Goal: Information Seeking & Learning: Check status

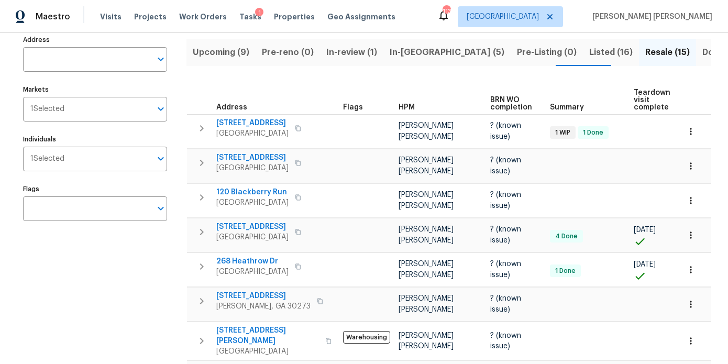
scroll to position [82, 0]
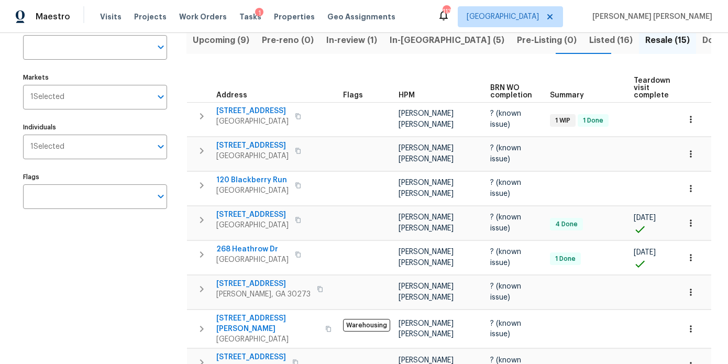
click at [589, 36] on span "Listed (16)" at bounding box center [610, 40] width 43 height 15
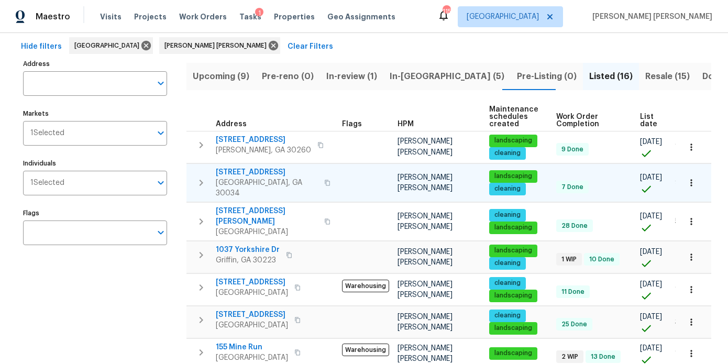
scroll to position [68, 0]
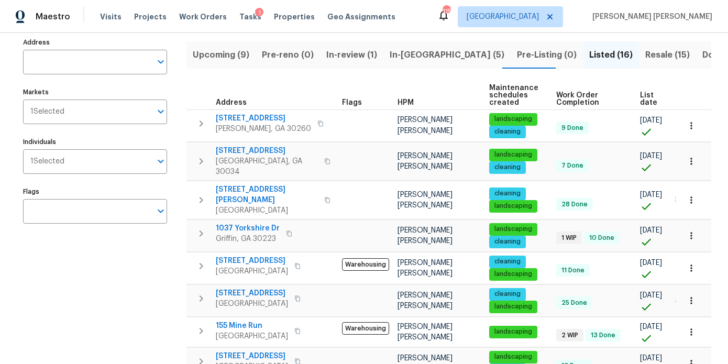
click at [645, 50] on span "Resale (15)" at bounding box center [667, 55] width 45 height 15
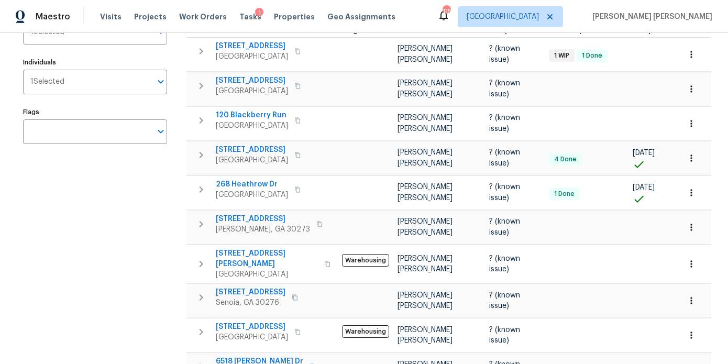
scroll to position [159, 0]
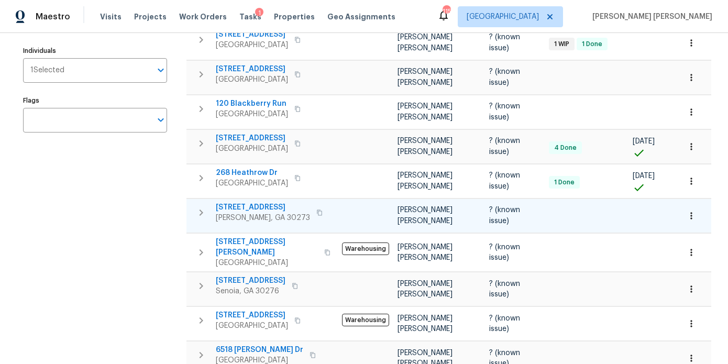
click at [258, 202] on span "6109 Delamere Ln" at bounding box center [263, 207] width 94 height 10
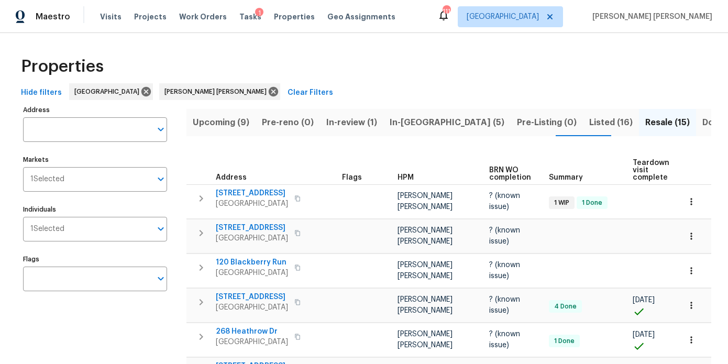
click at [352, 120] on span "In-review (1)" at bounding box center [351, 122] width 51 height 15
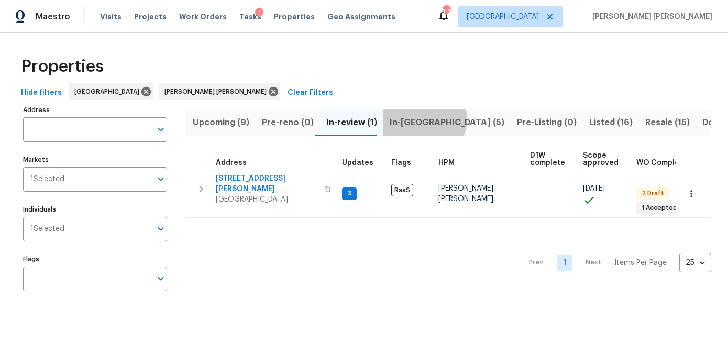
click at [417, 119] on span "In-[GEOGRAPHIC_DATA] (5)" at bounding box center [447, 122] width 115 height 15
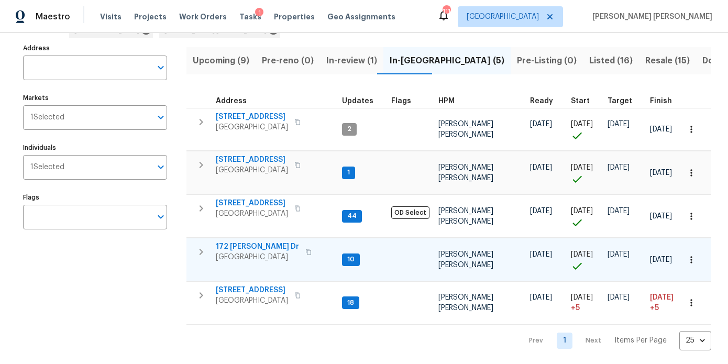
scroll to position [64, 0]
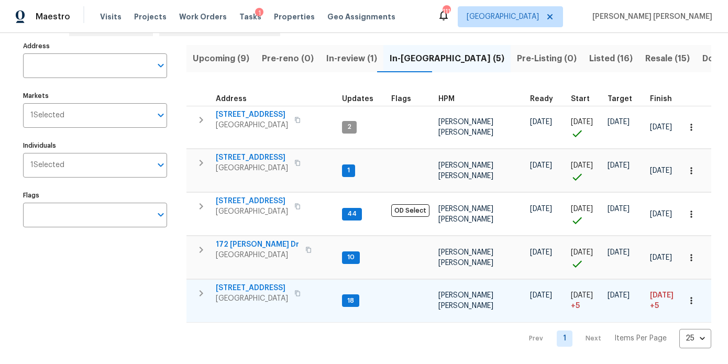
click at [252, 286] on span "[STREET_ADDRESS]" at bounding box center [252, 288] width 72 height 10
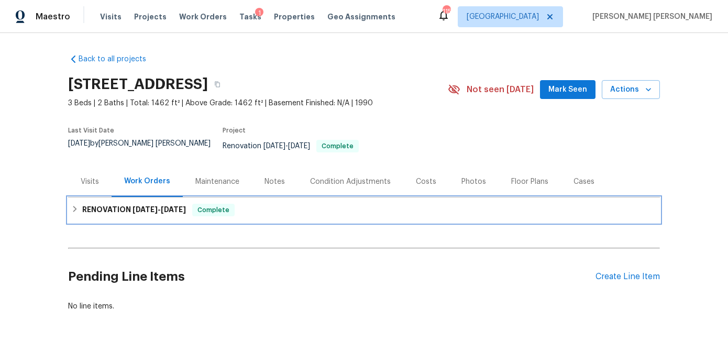
click at [145, 204] on h6 "RENOVATION 7/28/25 - 8/13/25" at bounding box center [134, 210] width 104 height 13
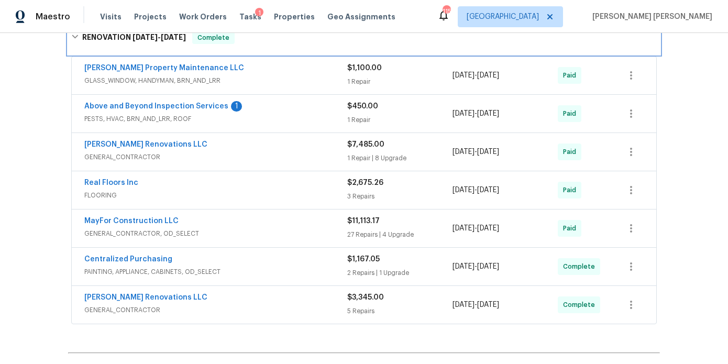
scroll to position [191, 0]
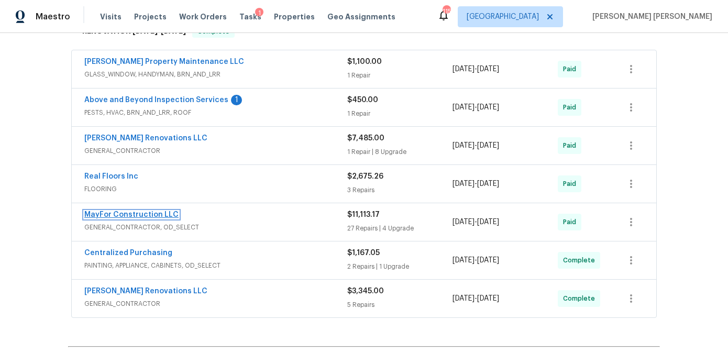
click at [143, 211] on link "MayFor Construction LLC" at bounding box center [131, 214] width 94 height 7
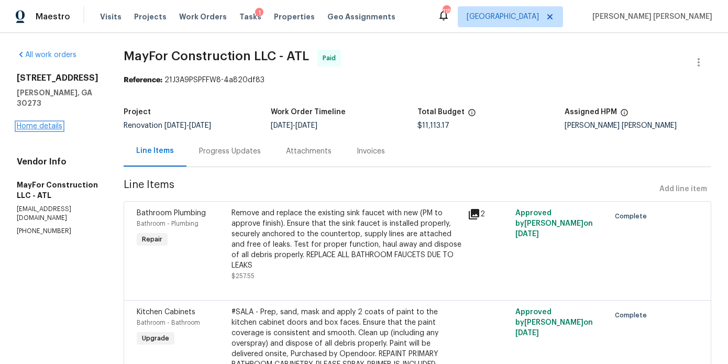
click at [38, 123] on link "Home details" at bounding box center [40, 126] width 46 height 7
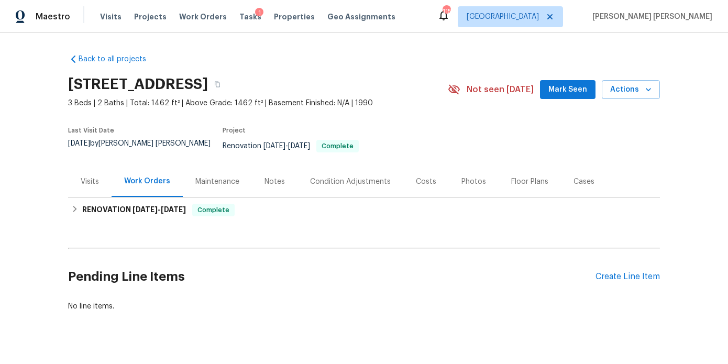
scroll to position [12, 0]
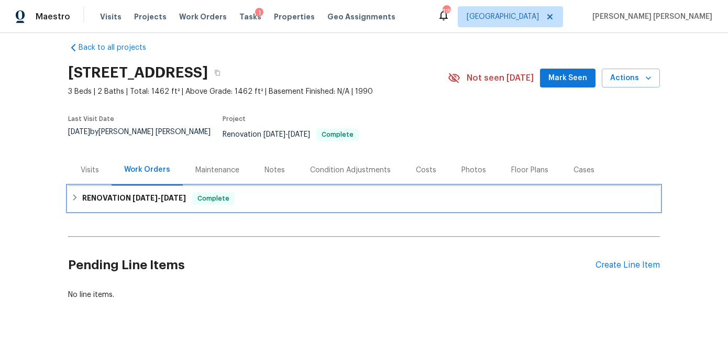
click at [134, 194] on h6 "RENOVATION 7/28/25 - 8/13/25" at bounding box center [134, 198] width 104 height 13
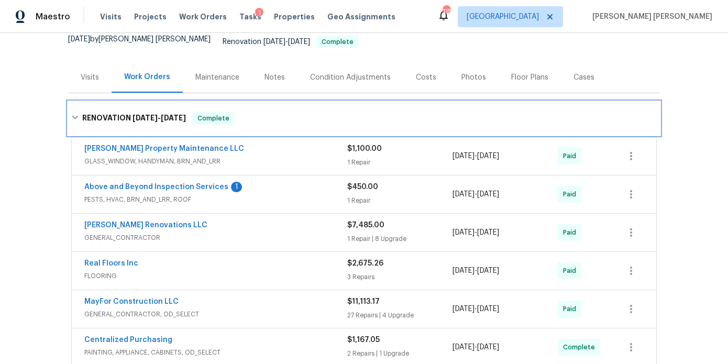
scroll to position [144, 0]
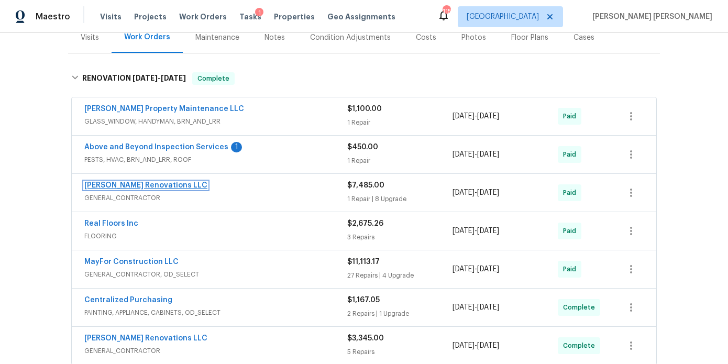
click at [141, 182] on link "[PERSON_NAME] Renovations LLC" at bounding box center [145, 185] width 123 height 7
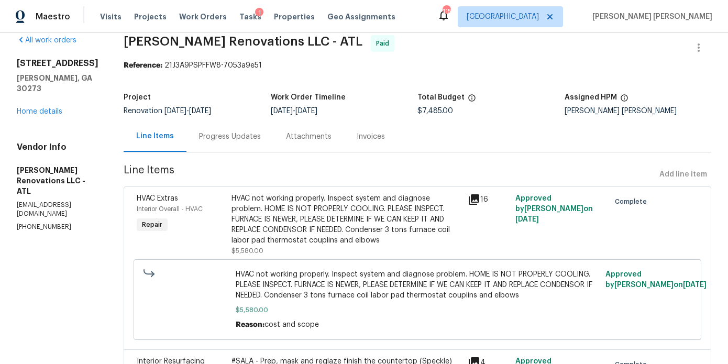
scroll to position [14, 0]
click at [238, 141] on div "Progress Updates" at bounding box center [230, 137] width 62 height 10
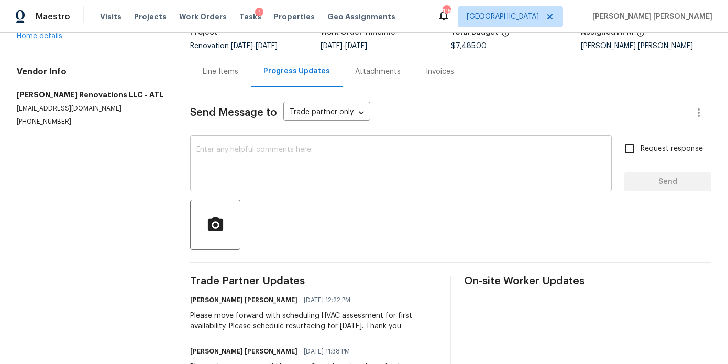
scroll to position [72, 0]
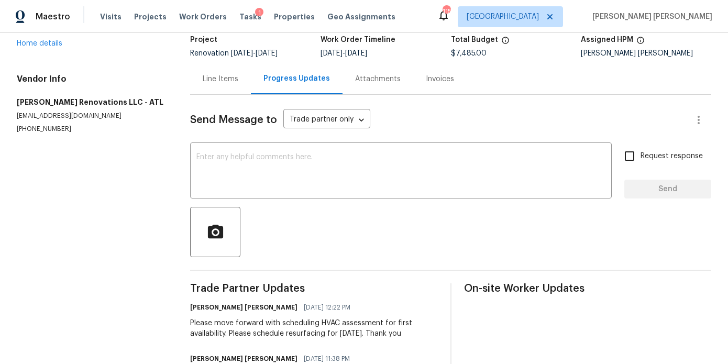
click at [198, 72] on div "Line Items" at bounding box center [220, 78] width 61 height 31
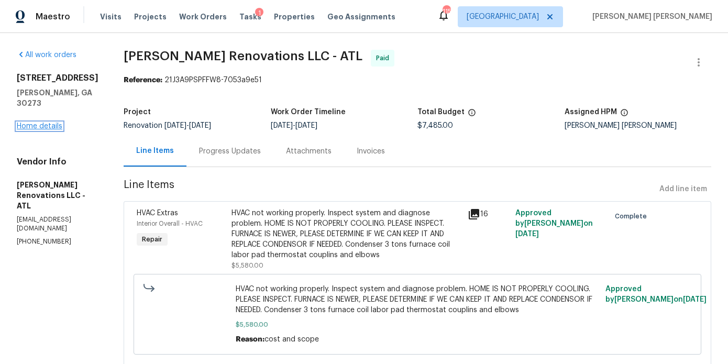
click at [55, 123] on link "Home details" at bounding box center [40, 126] width 46 height 7
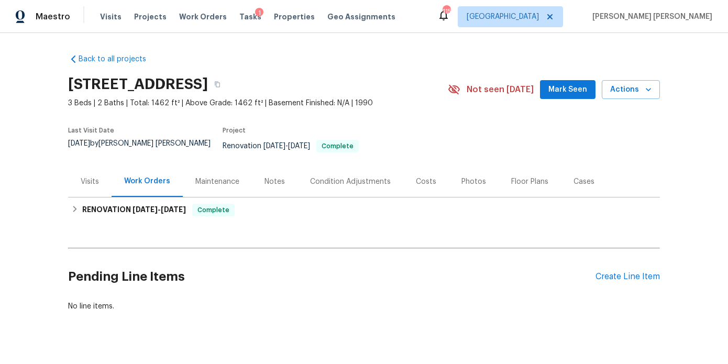
scroll to position [12, 0]
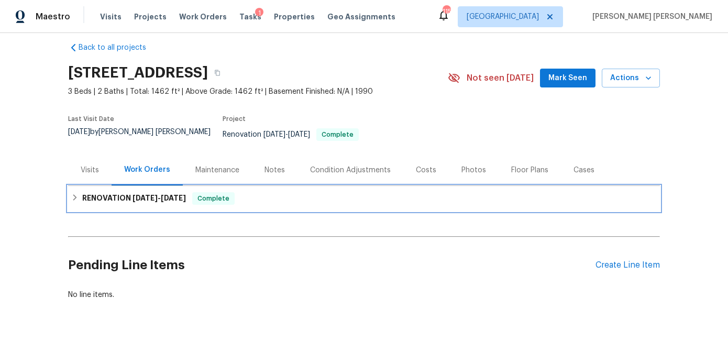
click at [130, 186] on div "RENOVATION 7/28/25 - 8/13/25 Complete" at bounding box center [364, 198] width 592 height 25
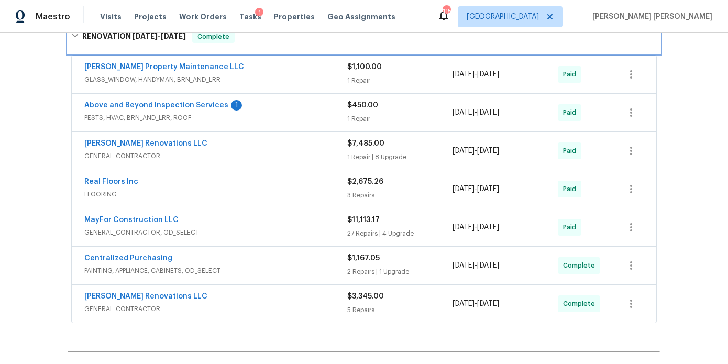
scroll to position [188, 0]
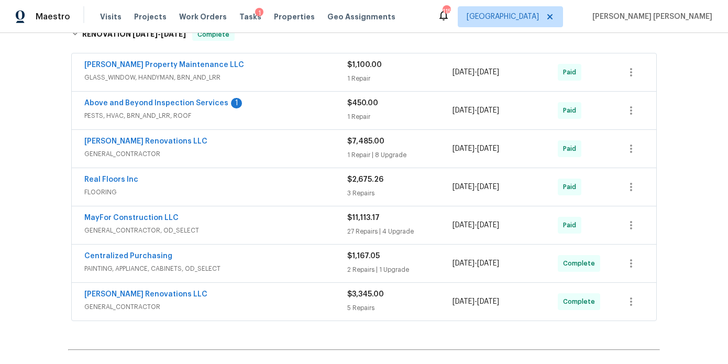
click at [137, 291] on span "Aseem Renovations LLC" at bounding box center [145, 294] width 123 height 10
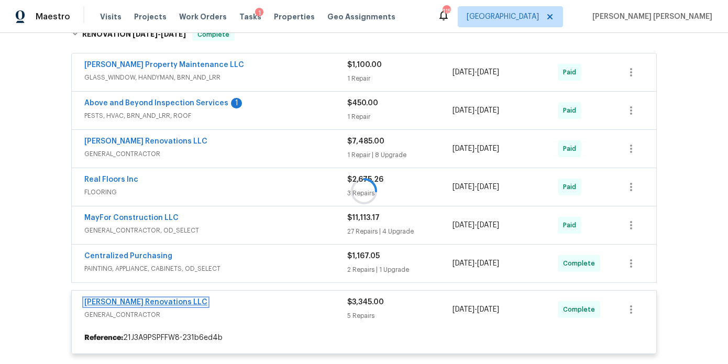
click at [140, 299] on link "Aseem Renovations LLC" at bounding box center [145, 302] width 123 height 7
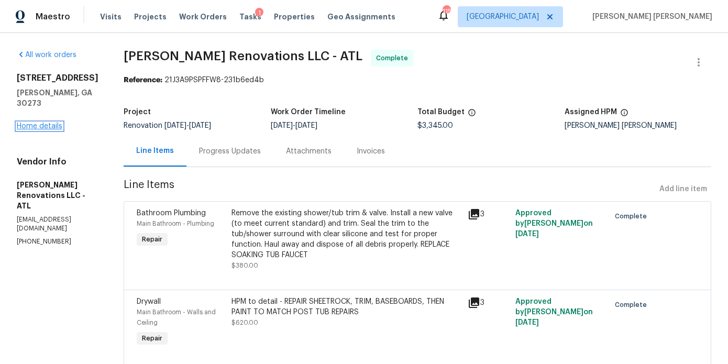
click at [52, 123] on link "Home details" at bounding box center [40, 126] width 46 height 7
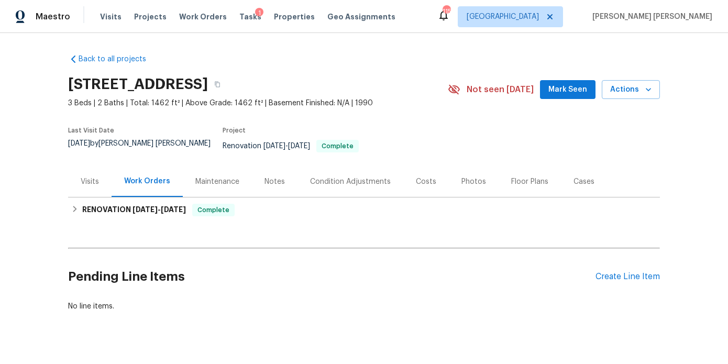
scroll to position [12, 0]
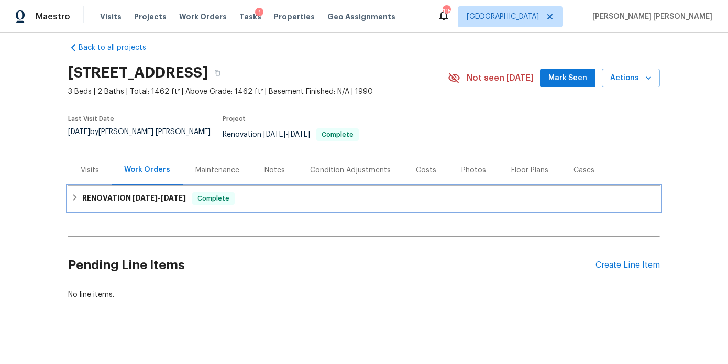
click at [113, 193] on h6 "RENOVATION 7/28/25 - 8/13/25" at bounding box center [134, 198] width 104 height 13
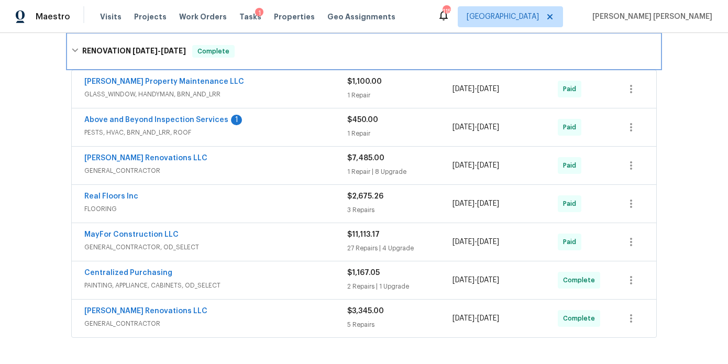
scroll to position [161, 0]
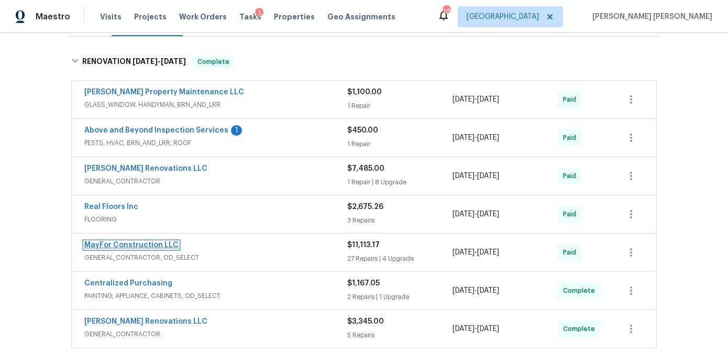
click at [155, 241] on link "MayFor Construction LLC" at bounding box center [131, 244] width 94 height 7
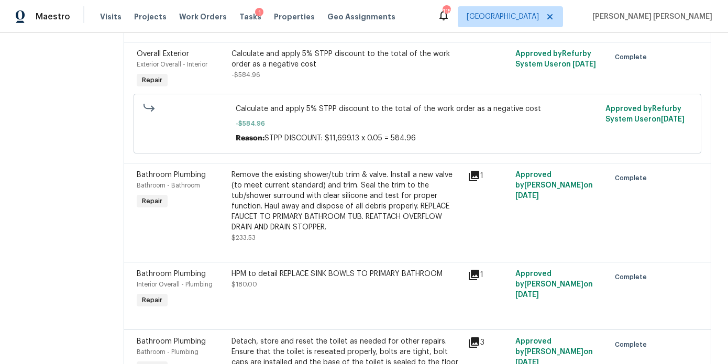
scroll to position [374, 0]
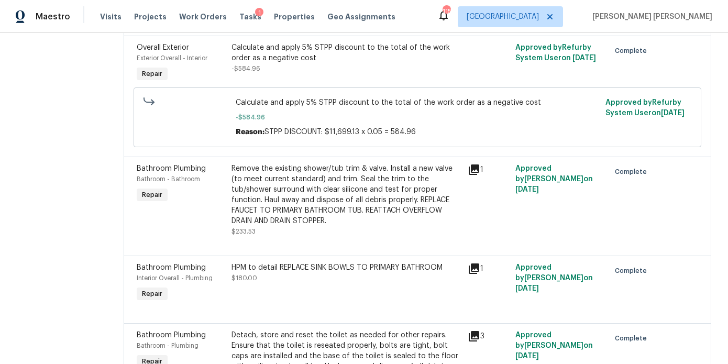
click at [304, 191] on div "Remove the existing shower/tub trim & valve. Install a new valve (to meet curre…" at bounding box center [346, 194] width 230 height 63
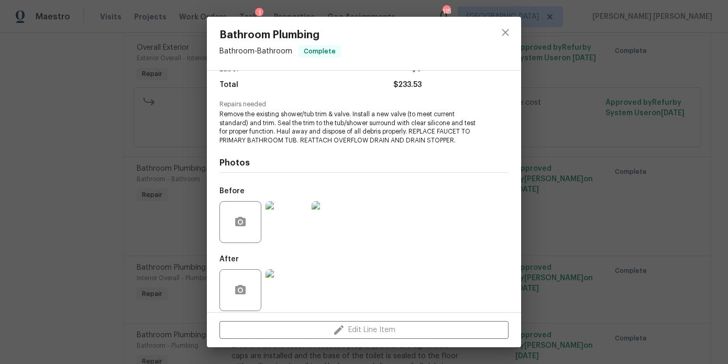
scroll to position [92, 0]
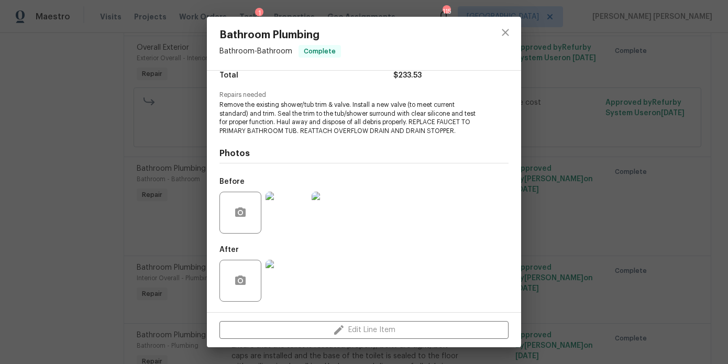
click at [293, 292] on img at bounding box center [287, 281] width 42 height 42
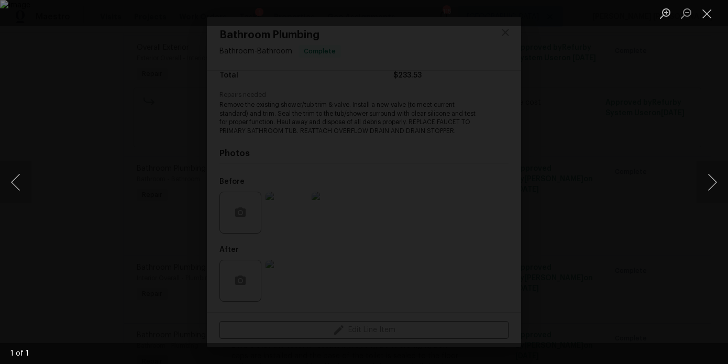
click at [662, 101] on div "Lightbox" at bounding box center [364, 182] width 728 height 364
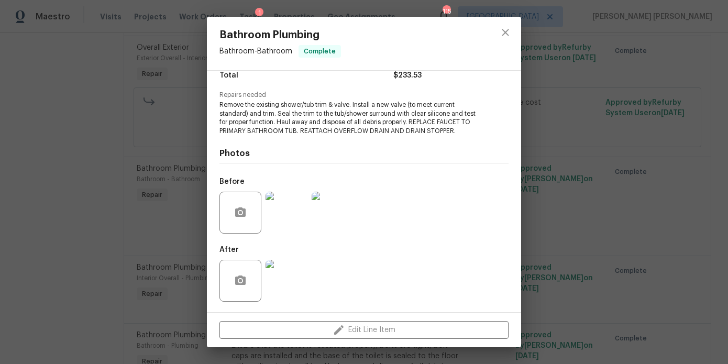
scroll to position [92, 0]
click at [552, 139] on div "Bathroom Plumbing Bathroom - Bathroom Complete Vendor MayFor Construction LLC A…" at bounding box center [364, 182] width 728 height 364
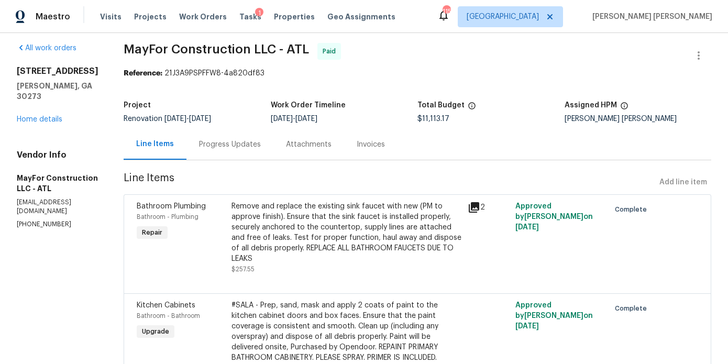
scroll to position [0, 0]
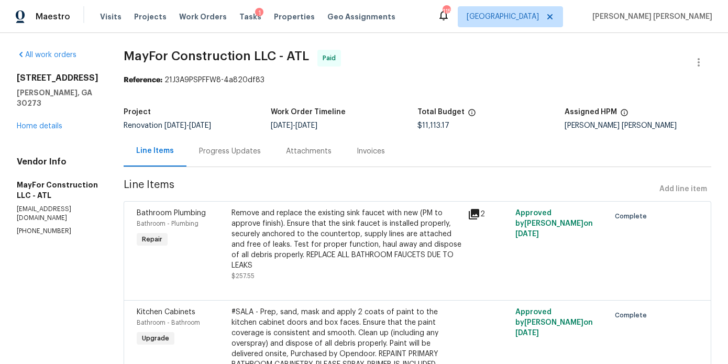
drag, startPoint x: 443, startPoint y: 57, endPoint x: 449, endPoint y: 80, distance: 23.9
click at [449, 80] on div "Reference: 21J3A9PSPFFW8-4a820df83" at bounding box center [418, 80] width 588 height 10
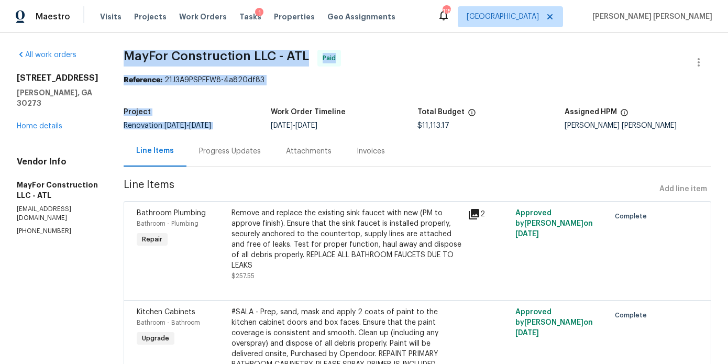
drag, startPoint x: 404, startPoint y: 47, endPoint x: 397, endPoint y: 88, distance: 41.5
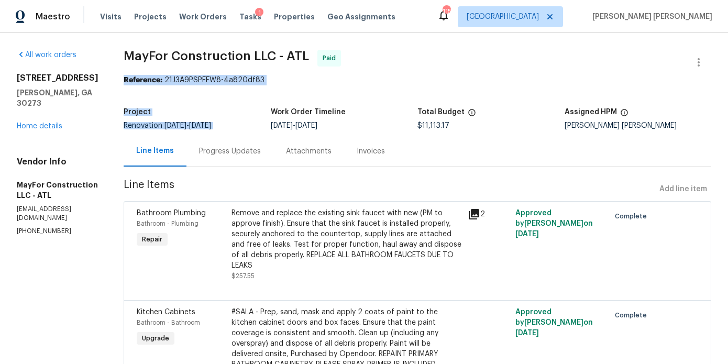
drag, startPoint x: 375, startPoint y: 52, endPoint x: 372, endPoint y: 92, distance: 39.4
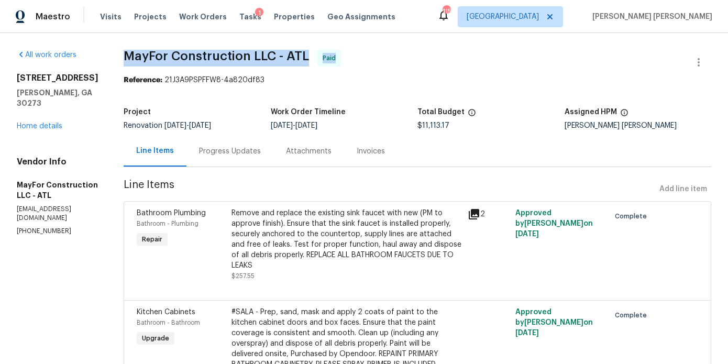
drag, startPoint x: 363, startPoint y: 54, endPoint x: 371, endPoint y: 48, distance: 9.3
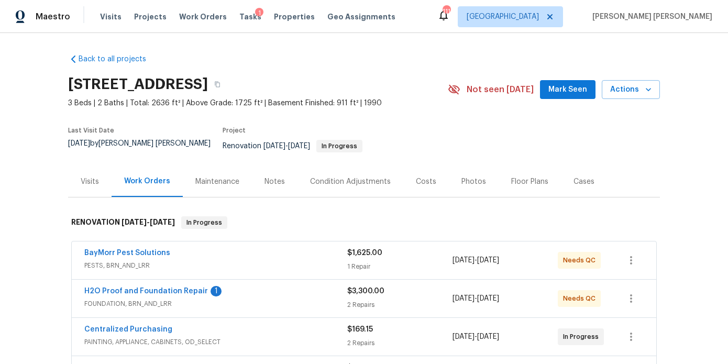
scroll to position [115, 0]
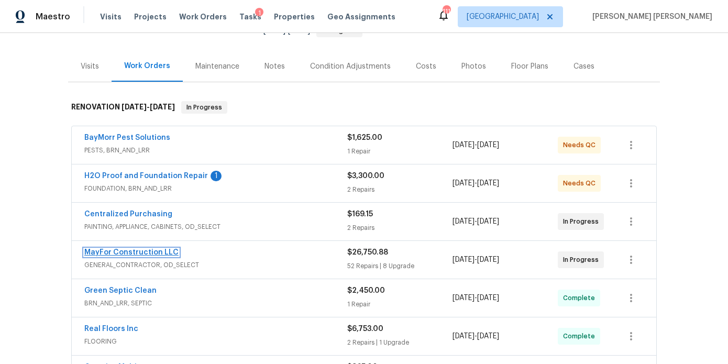
click at [164, 249] on link "MayFor Construction LLC" at bounding box center [131, 252] width 94 height 7
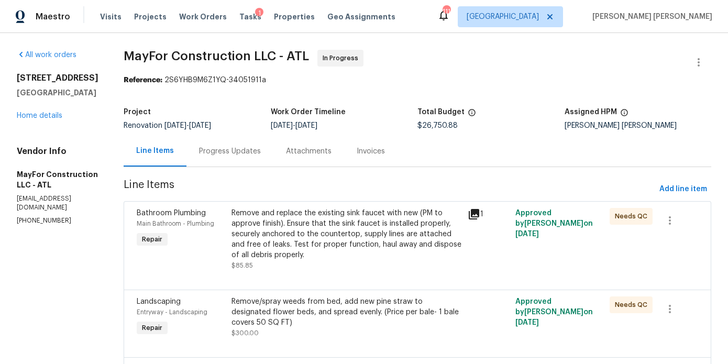
scroll to position [5685, 0]
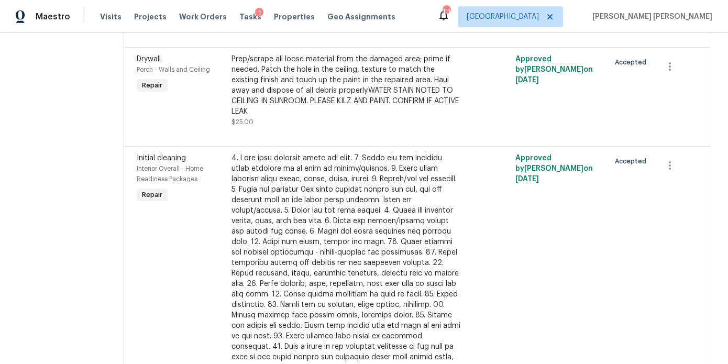
click at [296, 250] on div at bounding box center [346, 268] width 230 height 230
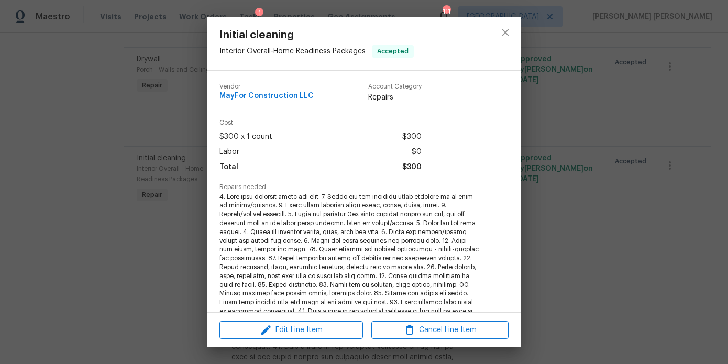
scroll to position [224, 0]
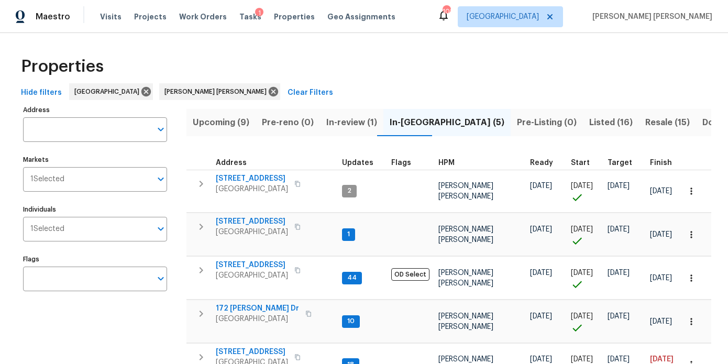
scroll to position [64, 0]
